Goal: Information Seeking & Learning: Learn about a topic

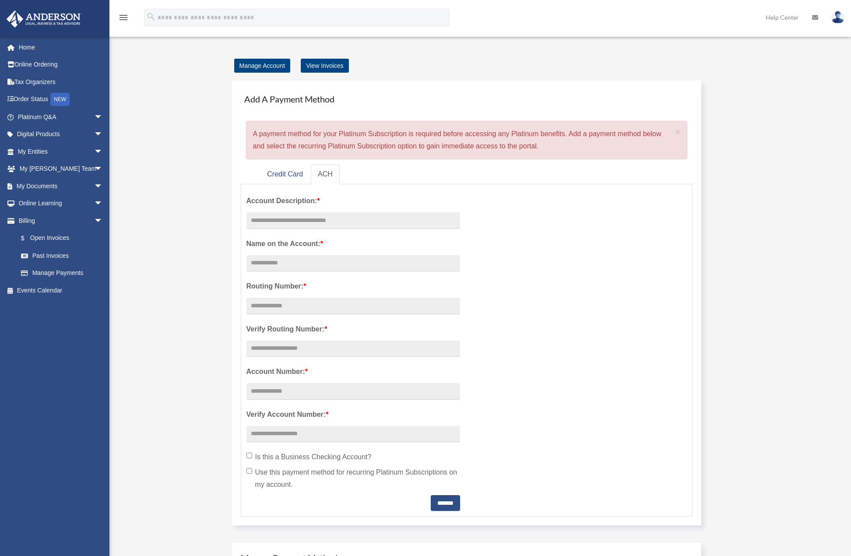
click at [169, 153] on div "Manage Account View Invoices Add A Payment Method × A payment method for your P…" at bounding box center [479, 384] width 668 height 648
click at [94, 139] on span "arrow_drop_down" at bounding box center [103, 135] width 18 height 18
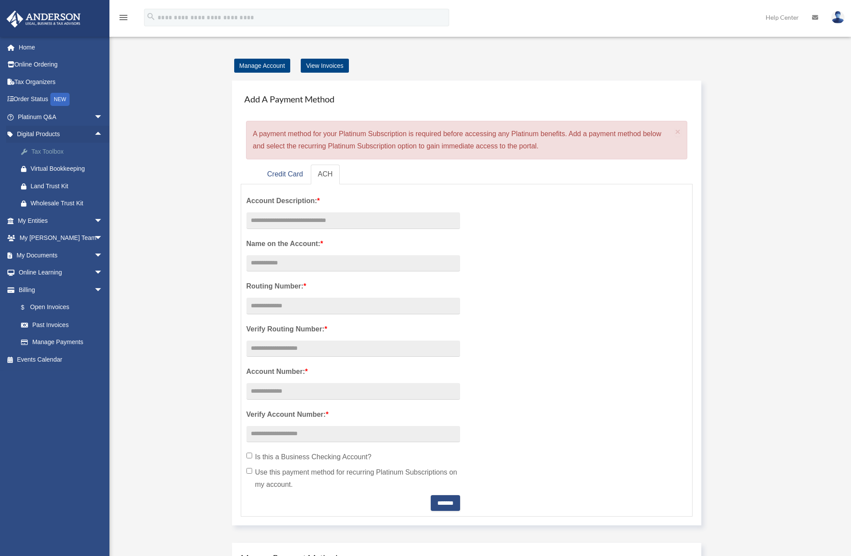
click at [56, 150] on div "Tax Toolbox" at bounding box center [68, 151] width 74 height 11
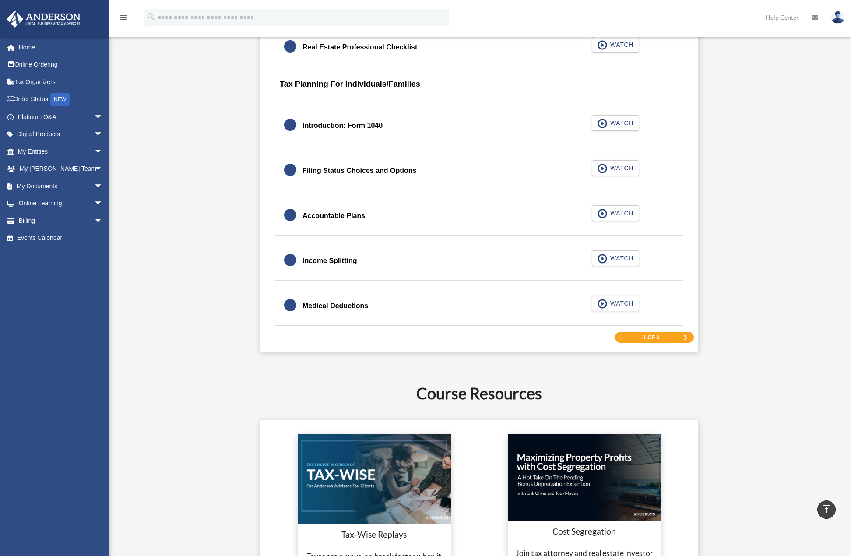
scroll to position [1226, 0]
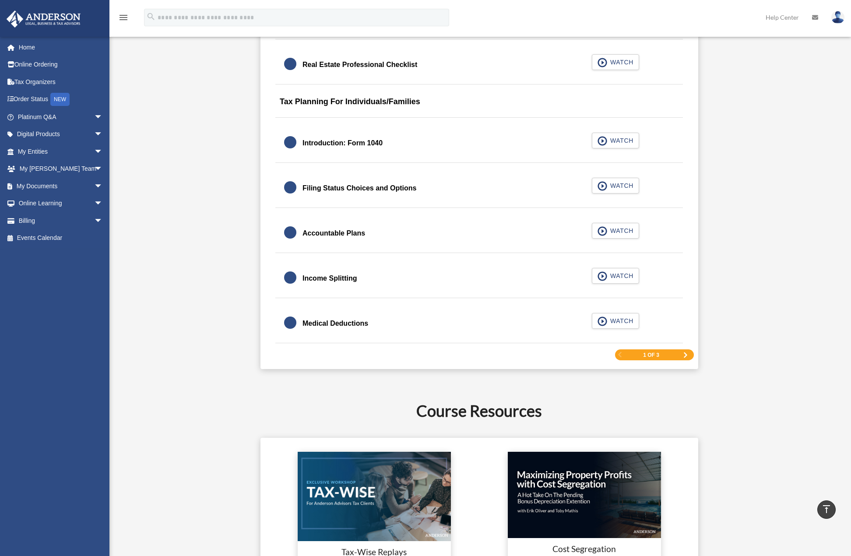
click at [682, 354] on div "1 of 3" at bounding box center [654, 354] width 79 height 11
click at [647, 356] on span "1 of 3" at bounding box center [651, 354] width 16 height 5
click at [686, 353] on span "Next Page" at bounding box center [685, 354] width 5 height 5
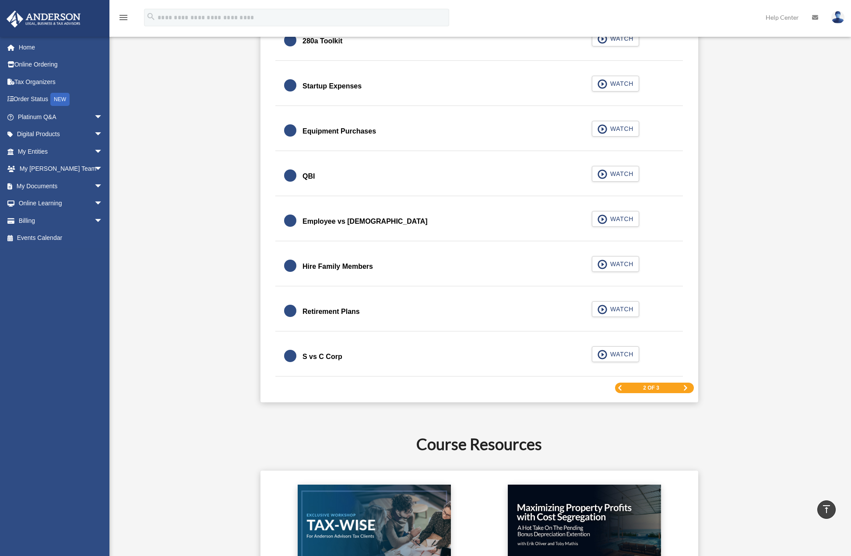
scroll to position [1168, 0]
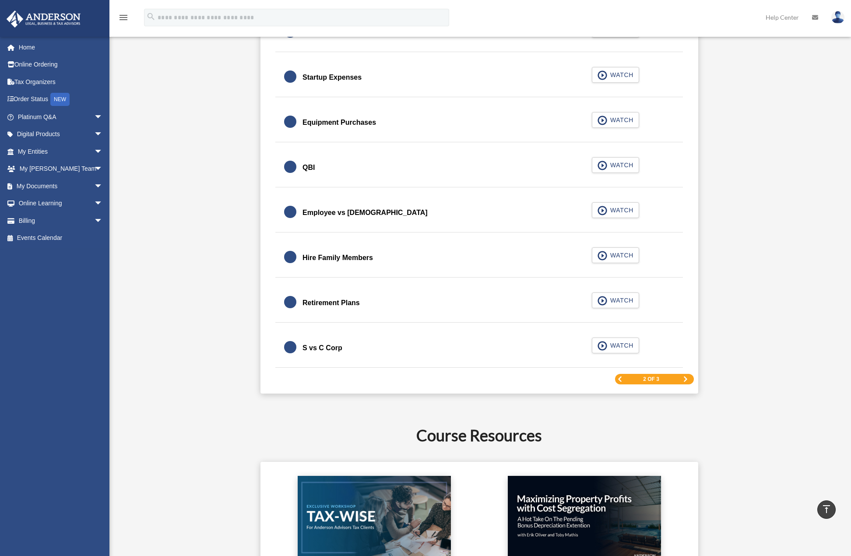
click at [649, 382] on span "2 of 3" at bounding box center [651, 378] width 16 height 5
click at [685, 377] on span "Next Page" at bounding box center [685, 378] width 5 height 5
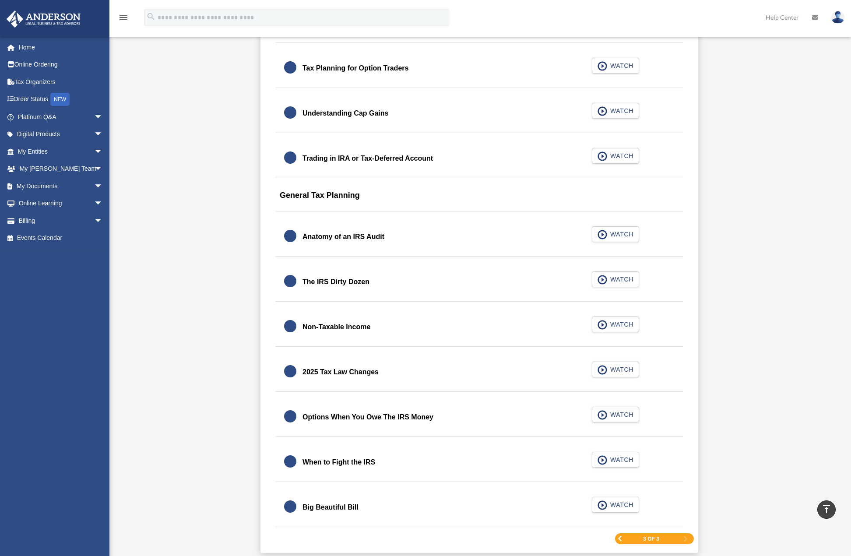
scroll to position [905, 0]
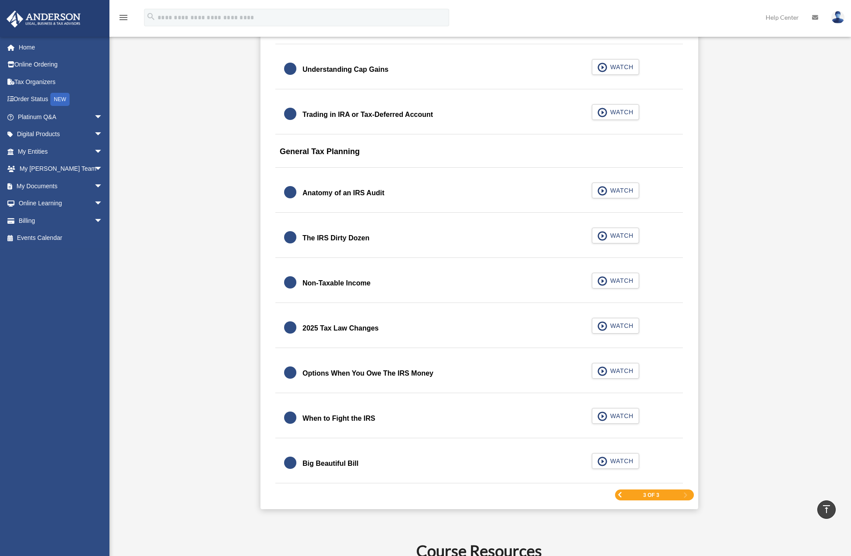
click at [622, 494] on span "Previous Page" at bounding box center [619, 494] width 5 height 5
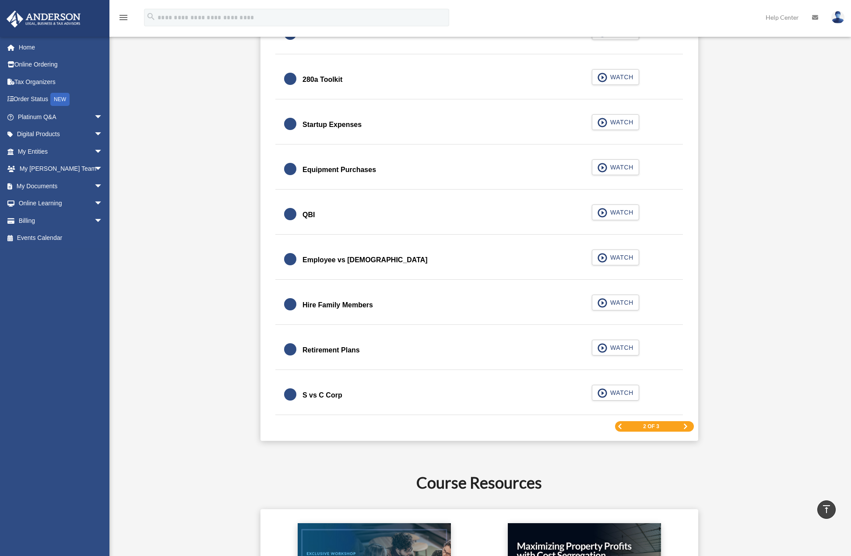
scroll to position [1168, 0]
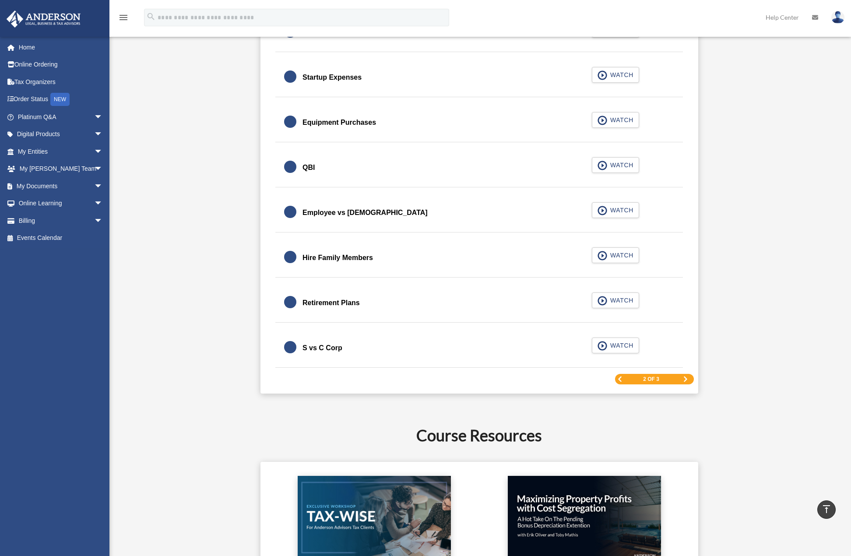
click at [620, 382] on link "Previous Page" at bounding box center [619, 379] width 5 height 6
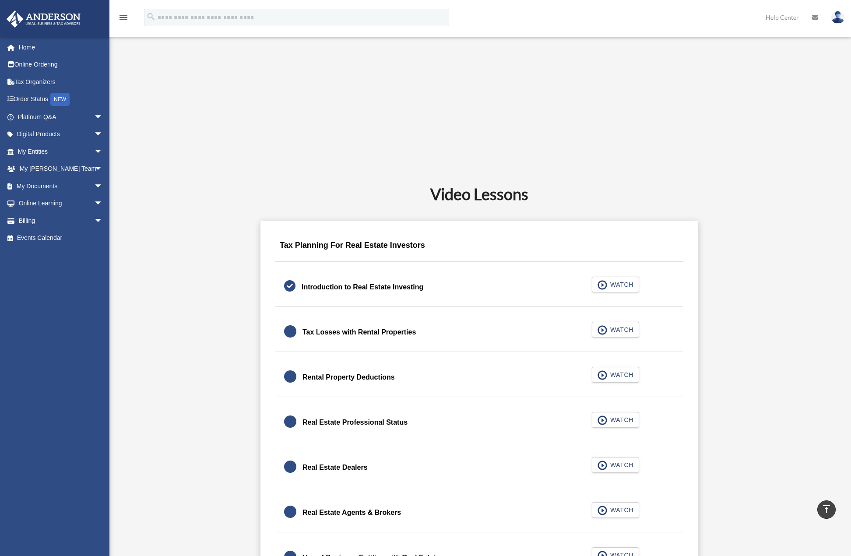
scroll to position [380, 0]
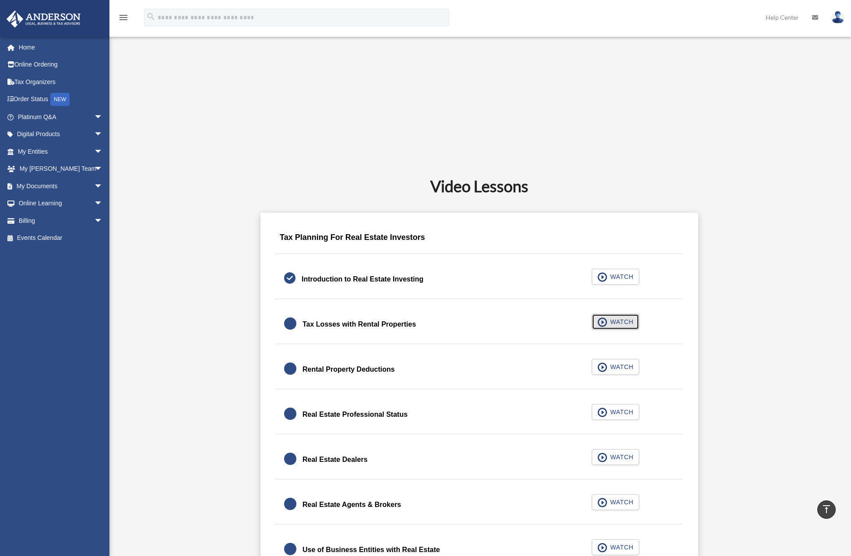
click at [619, 324] on span "WATCH" at bounding box center [621, 321] width 26 height 9
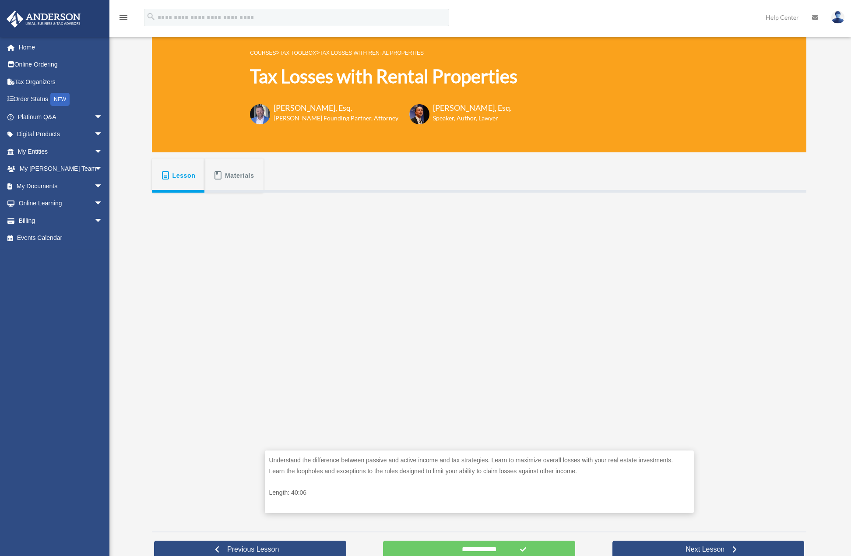
scroll to position [131, 0]
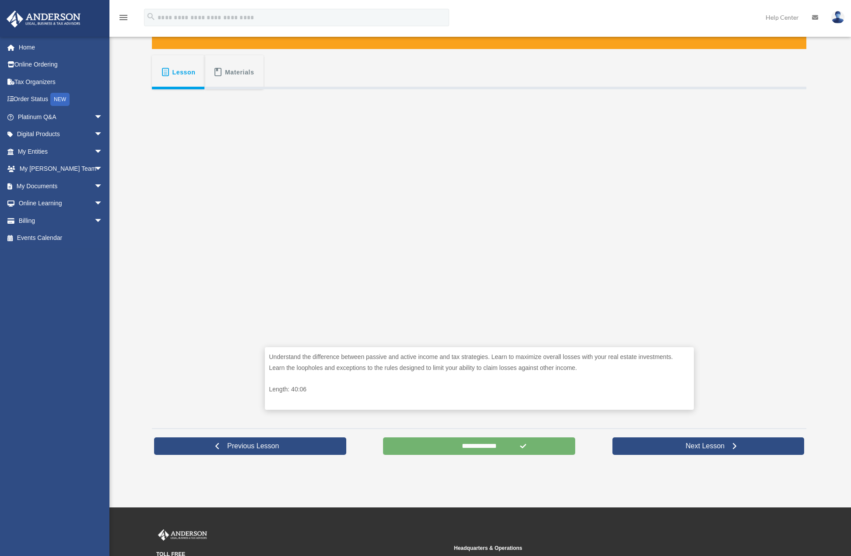
click at [463, 449] on input "**********" at bounding box center [479, 446] width 192 height 18
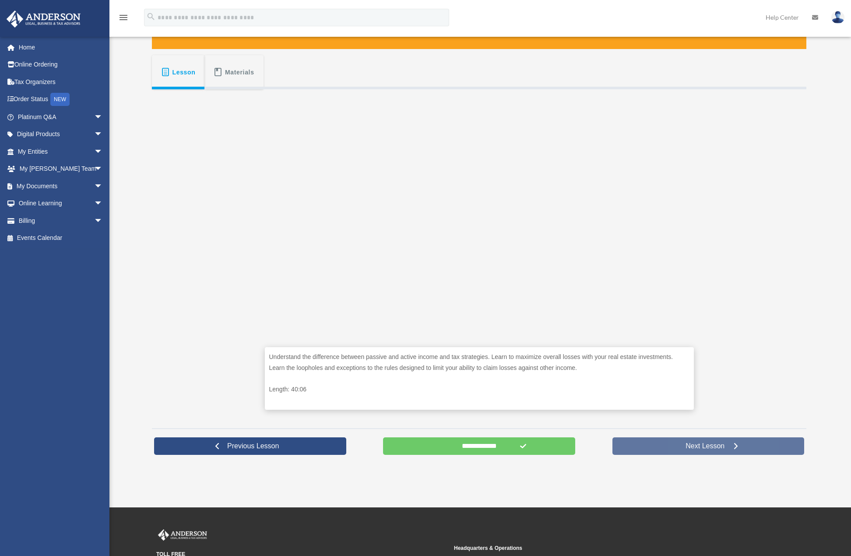
click at [682, 446] on span "Next Lesson" at bounding box center [705, 446] width 53 height 9
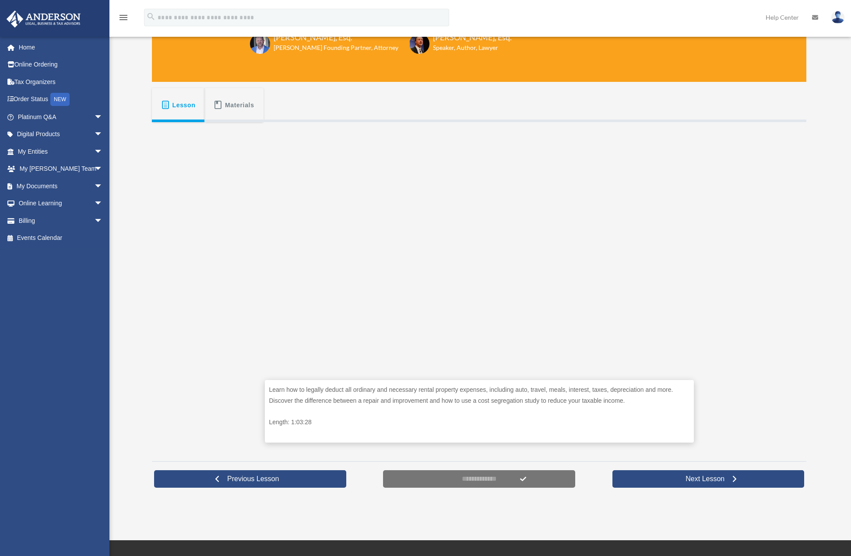
scroll to position [131, 0]
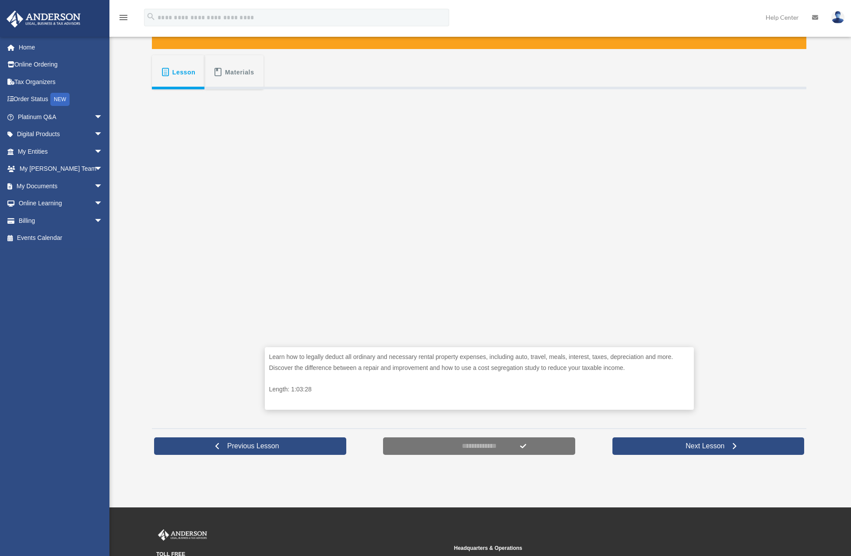
click at [242, 68] on span "Materials" at bounding box center [239, 72] width 29 height 16
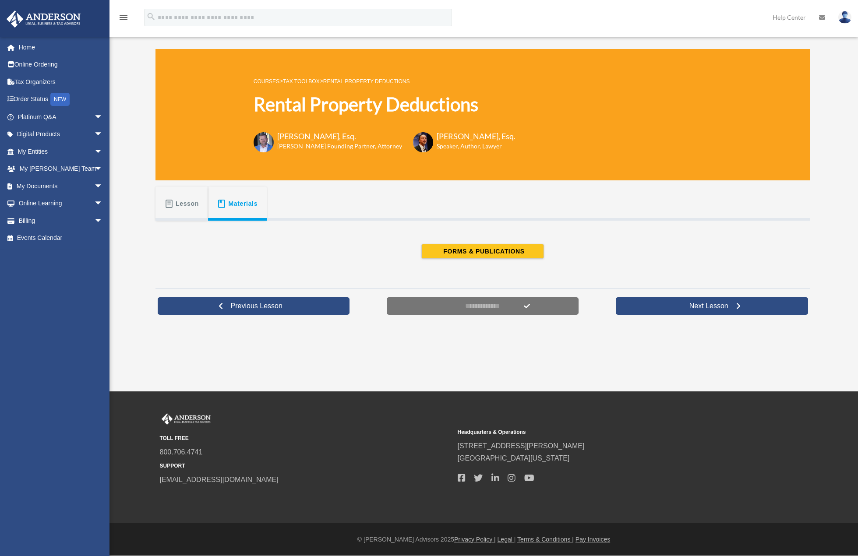
click at [180, 199] on span "Lesson" at bounding box center [187, 204] width 23 height 16
